Goal: Entertainment & Leisure: Consume media (video, audio)

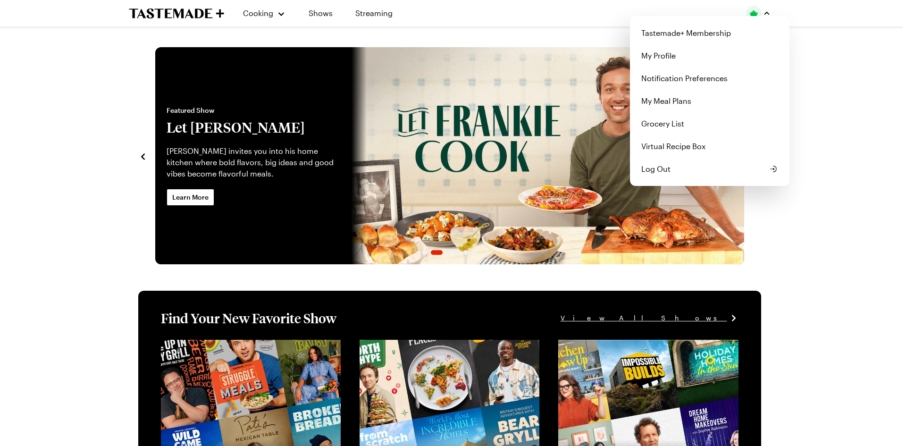
click at [364, 15] on div "Cooking Shows Streaming Tastemade+ Membership My Profile Notification Preferenc…" at bounding box center [449, 13] width 679 height 26
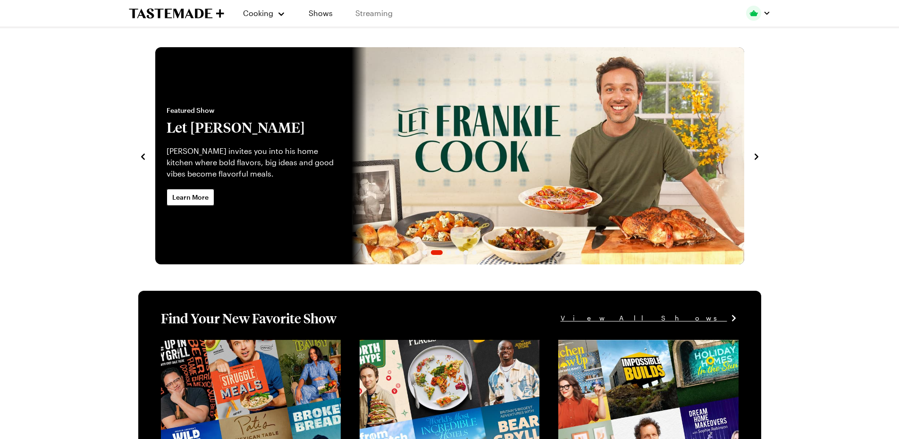
click at [366, 14] on link "Streaming" at bounding box center [374, 13] width 56 height 26
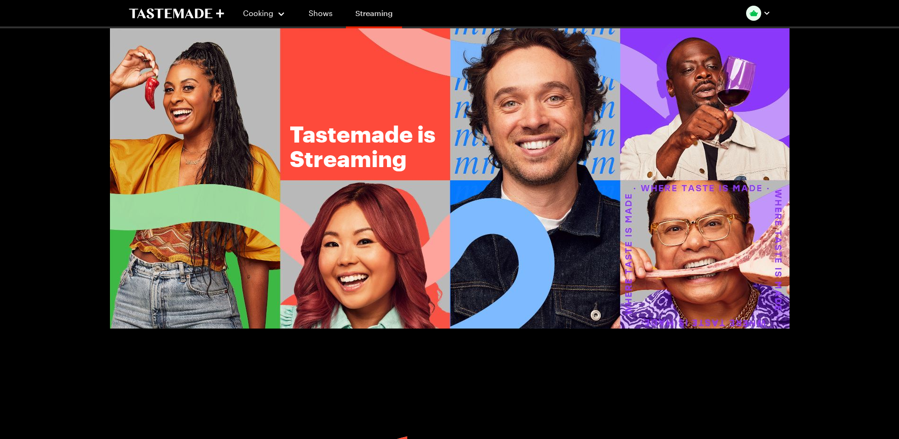
click at [368, 17] on link "Streaming" at bounding box center [374, 15] width 56 height 26
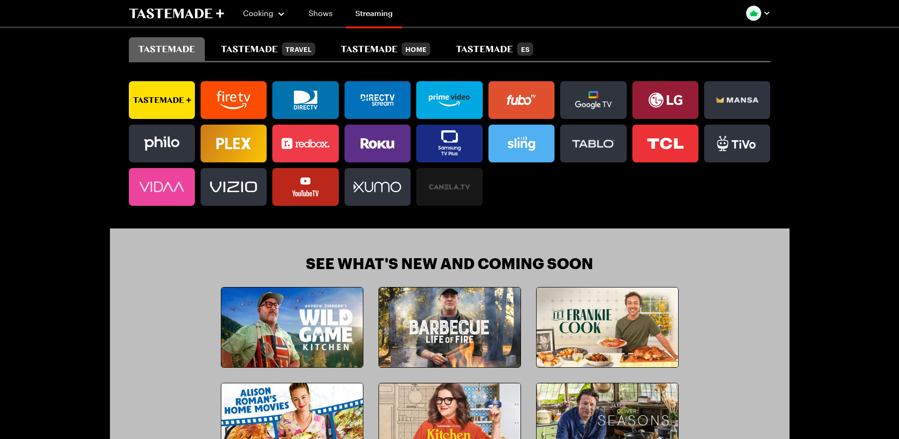
scroll to position [660, 0]
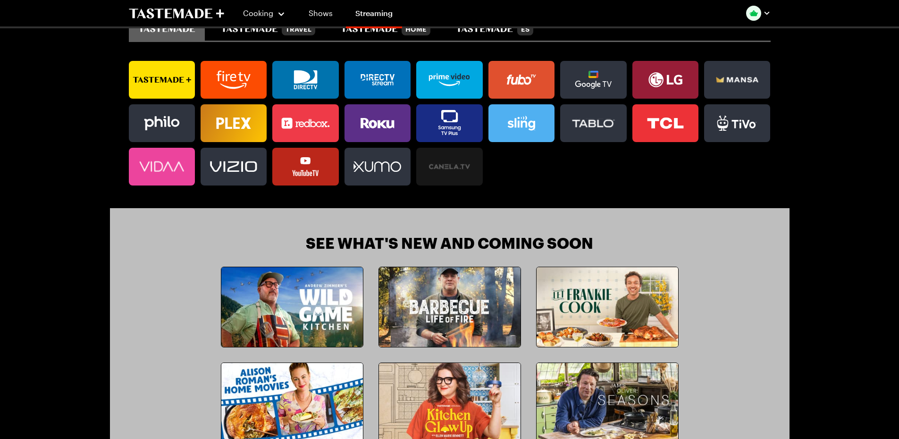
click at [476, 384] on img at bounding box center [450, 403] width 142 height 80
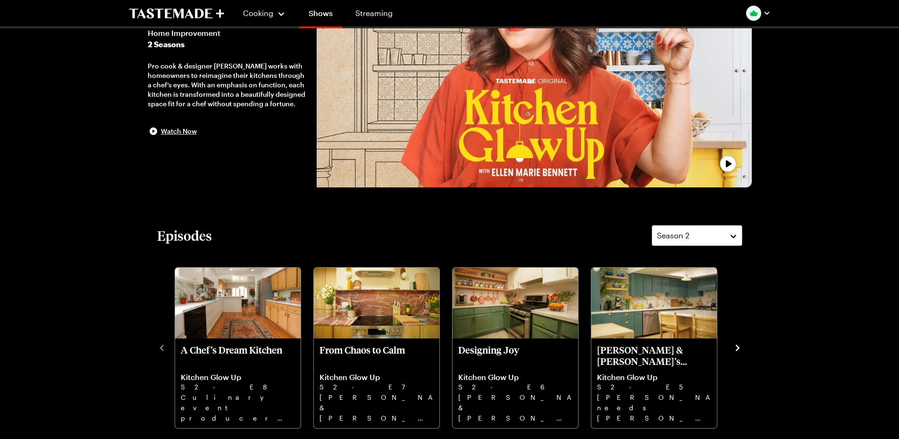
scroll to position [142, 0]
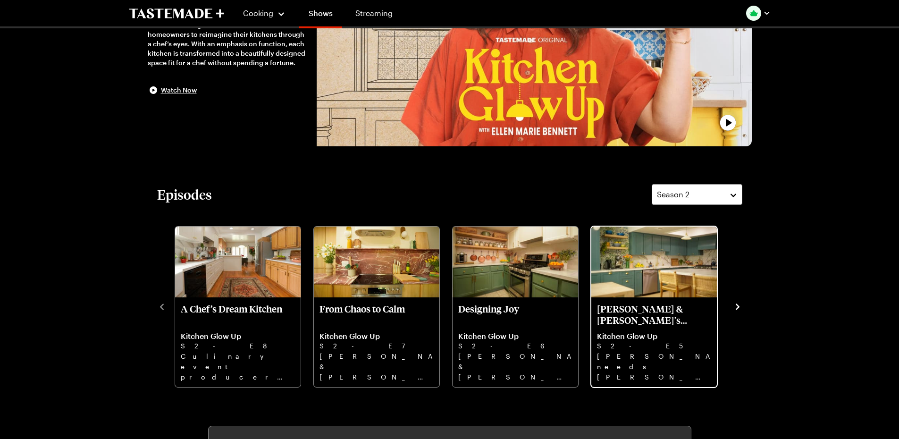
click at [654, 277] on img "Meredith & Dan’s Family Fix" at bounding box center [653, 261] width 125 height 71
